Goal: Task Accomplishment & Management: Use online tool/utility

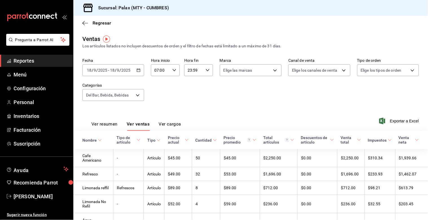
click at [25, 60] on span "Reportes" at bounding box center [41, 61] width 55 height 8
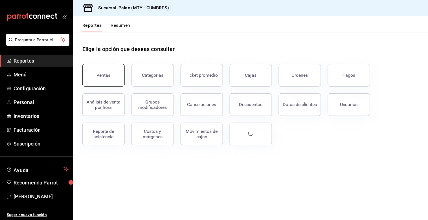
click at [105, 74] on div "Ventas" at bounding box center [104, 74] width 14 height 5
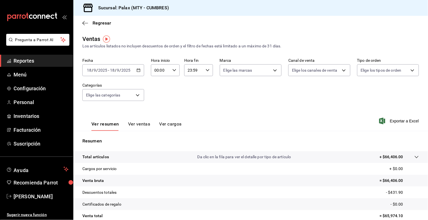
click at [138, 70] on icon "button" at bounding box center [139, 70] width 4 height 4
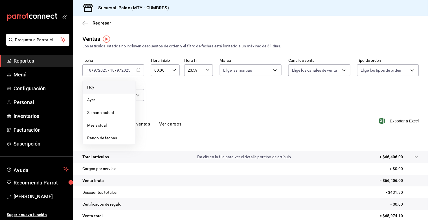
click at [90, 86] on span "Hoy" at bounding box center [109, 87] width 44 height 6
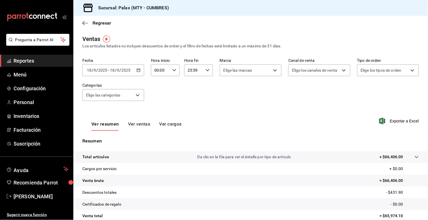
click at [173, 71] on \(Stroke\) "button" at bounding box center [174, 70] width 3 height 2
click at [157, 98] on span "15" at bounding box center [157, 100] width 5 height 5
type input "15:00"
click at [172, 85] on span "00" at bounding box center [171, 85] width 5 height 5
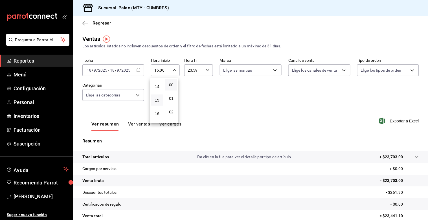
click at [196, 69] on div at bounding box center [214, 110] width 428 height 220
click at [195, 70] on input "23:59" at bounding box center [193, 70] width 19 height 11
click at [205, 84] on span "00" at bounding box center [203, 85] width 5 height 5
type input "23:00"
click at [123, 97] on div at bounding box center [214, 110] width 428 height 220
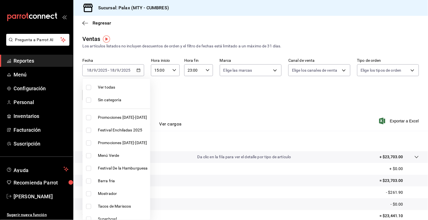
click at [124, 94] on body "Pregunta a Parrot AI Reportes Menú Configuración Personal Inventarios Facturaci…" at bounding box center [214, 110] width 428 height 220
drag, startPoint x: 89, startPoint y: 195, endPoint x: 101, endPoint y: 182, distance: 18.0
click at [88, 195] on input "checkbox" at bounding box center [88, 193] width 5 height 5
checkbox input "true"
type input "f2dae4ce-bbab-4ca5-92d1-59dc07dbf672"
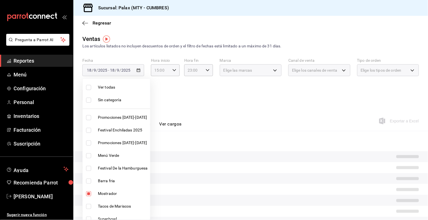
click at [226, 111] on div at bounding box center [214, 110] width 428 height 220
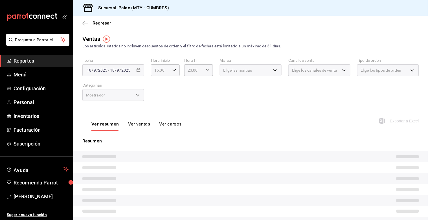
click at [140, 123] on button "Ver ventas" at bounding box center [139, 126] width 22 height 10
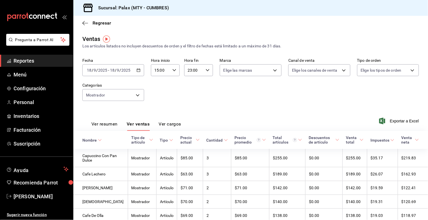
click at [127, 121] on button "Ver ventas" at bounding box center [138, 126] width 23 height 10
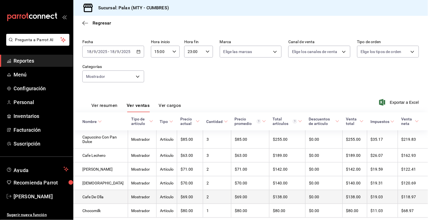
scroll to position [36, 0]
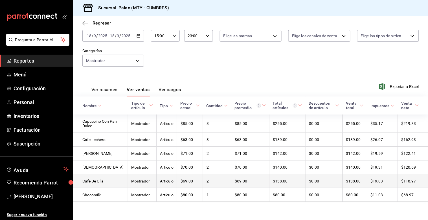
click at [127, 87] on button "Ver ventas" at bounding box center [138, 92] width 23 height 10
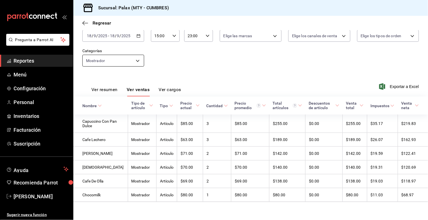
click at [140, 58] on body "Pregunta a Parrot AI Reportes Menú Configuración Personal Inventarios Facturaci…" at bounding box center [214, 110] width 428 height 220
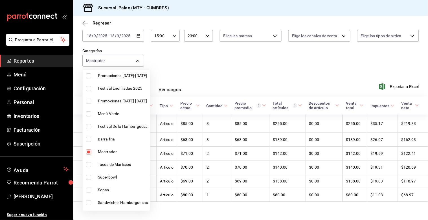
scroll to position [63, 0]
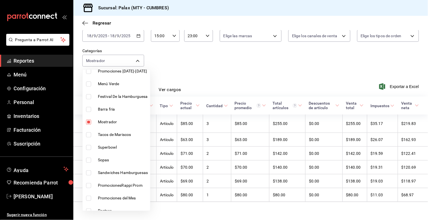
click at [88, 122] on input "checkbox" at bounding box center [88, 122] width 5 height 5
checkbox input "false"
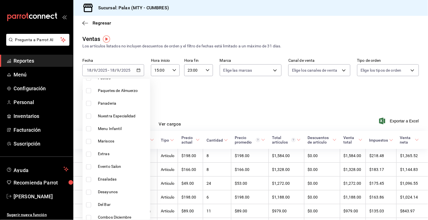
scroll to position [219, 0]
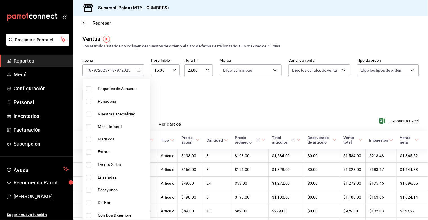
drag, startPoint x: 87, startPoint y: 101, endPoint x: 115, endPoint y: 103, distance: 28.0
click at [87, 101] on input "checkbox" at bounding box center [88, 101] width 5 height 5
checkbox input "true"
type input "c1857e69-1263-4738-8070-fa69687f0395"
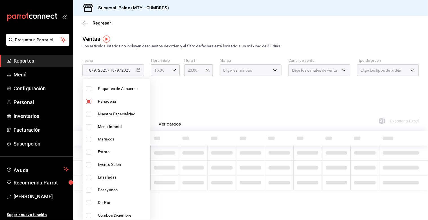
click at [211, 97] on div at bounding box center [214, 110] width 428 height 220
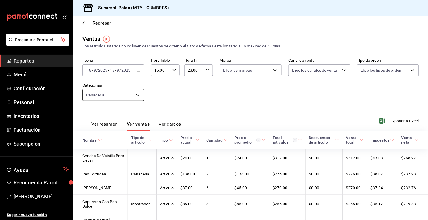
click at [131, 95] on body "Pregunta a Parrot AI Reportes Menú Configuración Personal Inventarios Facturaci…" at bounding box center [214, 110] width 428 height 220
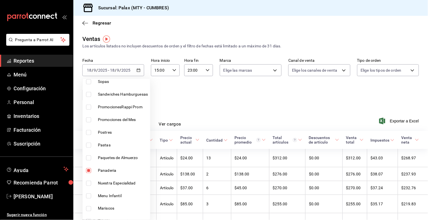
scroll to position [219, 0]
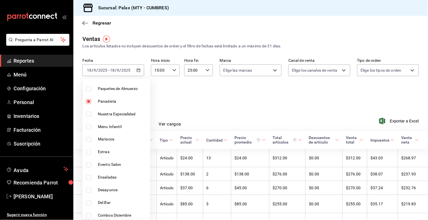
click at [91, 102] on input "checkbox" at bounding box center [88, 101] width 5 height 5
checkbox input "false"
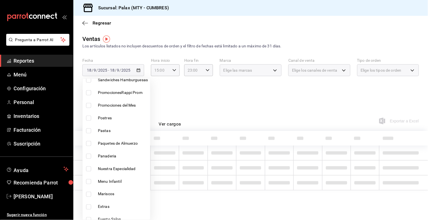
scroll to position [157, 0]
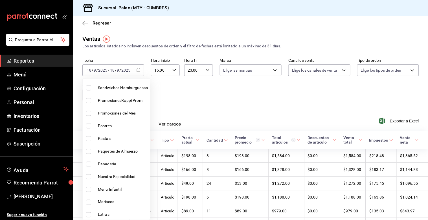
click at [89, 125] on input "checkbox" at bounding box center [88, 126] width 5 height 5
checkbox input "true"
type input "6970ed2c-64d9-4fee-a1ac-8fe23c7e63ab"
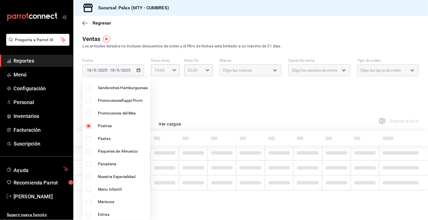
click at [232, 104] on div at bounding box center [214, 110] width 428 height 220
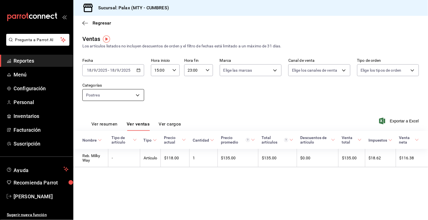
click at [142, 95] on body "Pregunta a Parrot AI Reportes Menú Configuración Personal Inventarios Facturaci…" at bounding box center [214, 110] width 428 height 220
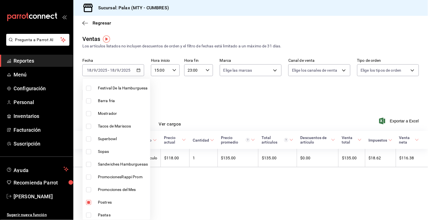
scroll to position [94, 0]
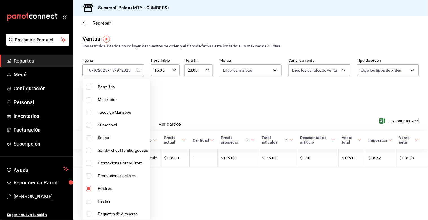
click at [88, 187] on input "checkbox" at bounding box center [88, 188] width 5 height 5
checkbox input "false"
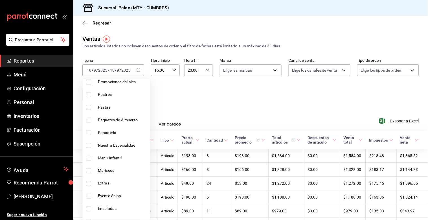
scroll to position [219, 0]
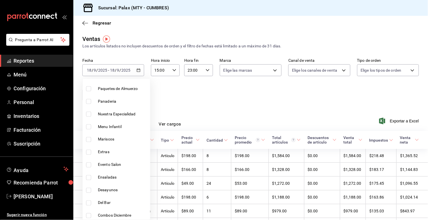
click at [88, 203] on input "checkbox" at bounding box center [88, 203] width 5 height 5
checkbox input "true"
type input "5041f980-30f3-428d-be8c-286edc227efb"
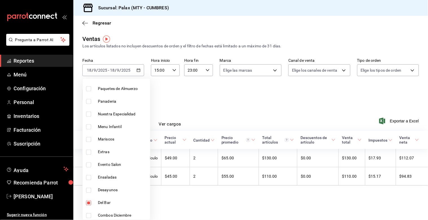
click at [235, 104] on div at bounding box center [214, 110] width 428 height 220
